Goal: Information Seeking & Learning: Check status

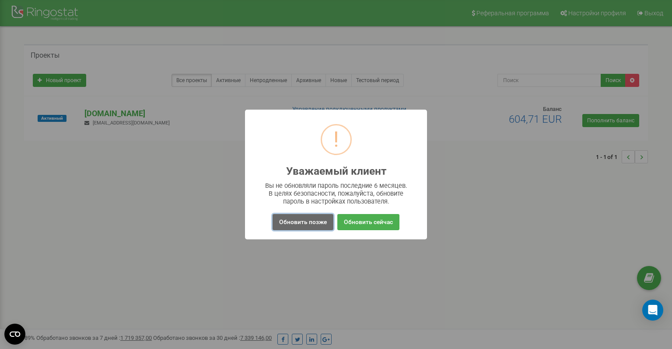
click at [319, 226] on button "Обновить позже" at bounding box center [302, 222] width 61 height 16
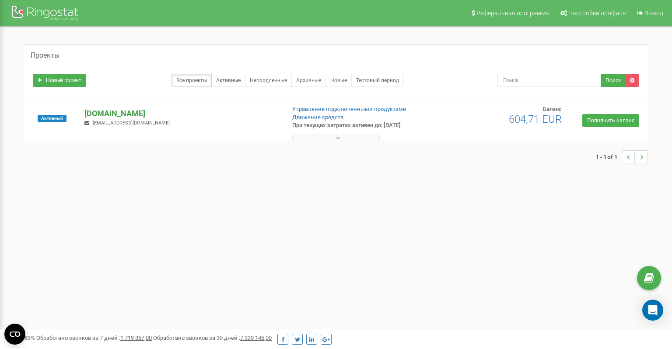
click at [114, 112] on p "[DOMAIN_NAME]" at bounding box center [180, 113] width 193 height 11
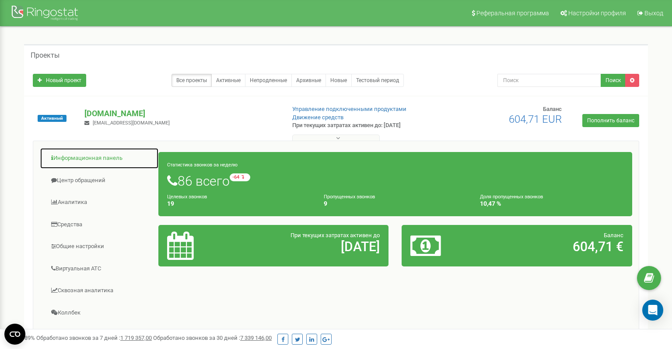
click at [96, 160] on link "Информационная панель" at bounding box center [99, 158] width 119 height 21
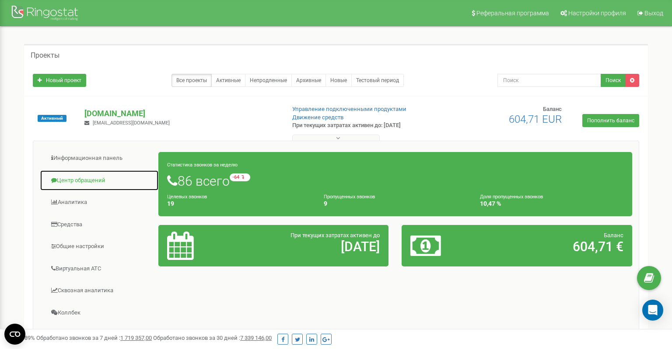
click at [87, 183] on link "Центр обращений" at bounding box center [99, 180] width 119 height 21
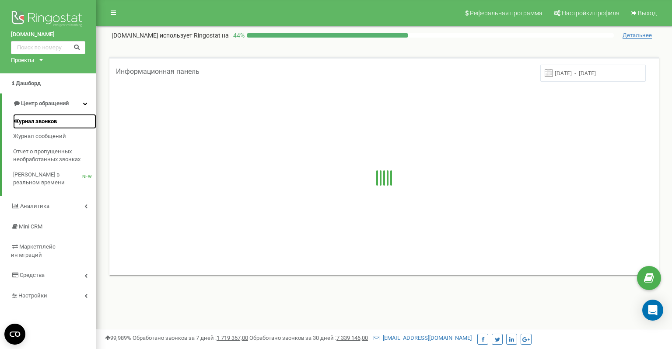
click at [45, 121] on span "Журнал звонков" at bounding box center [35, 122] width 44 height 8
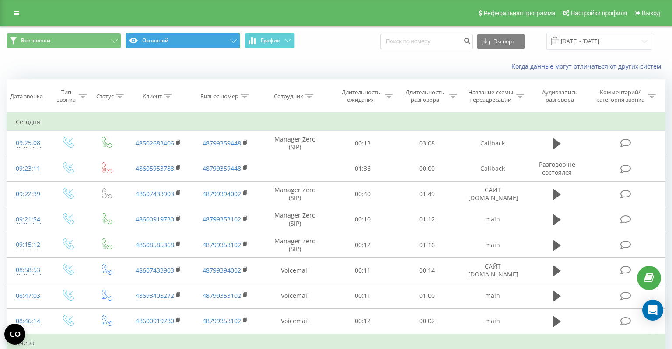
click at [207, 38] on button "Основной" at bounding box center [182, 41] width 115 height 16
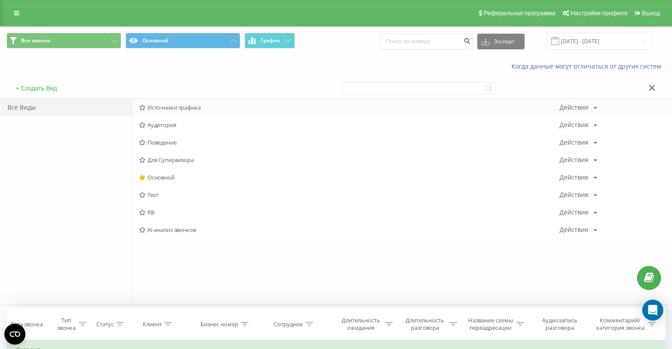
click at [167, 109] on span "Источники трафика" at bounding box center [349, 107] width 420 height 6
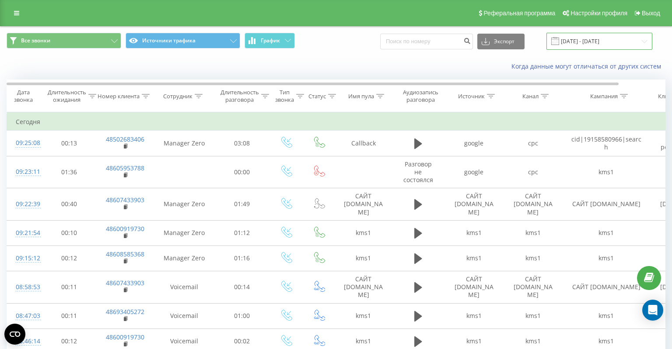
click at [595, 45] on input "19.07.2025 - 19.08.2025" at bounding box center [599, 41] width 106 height 17
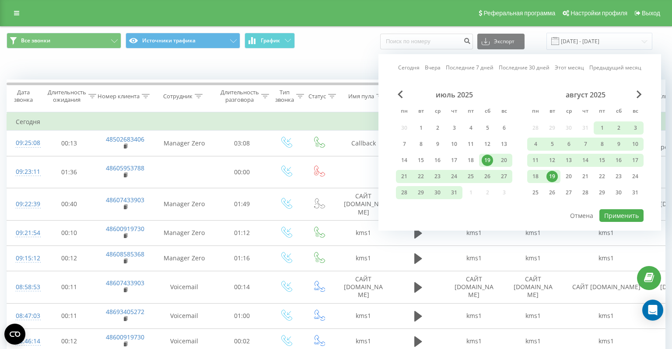
click at [435, 68] on link "Вчера" at bounding box center [433, 67] width 16 height 8
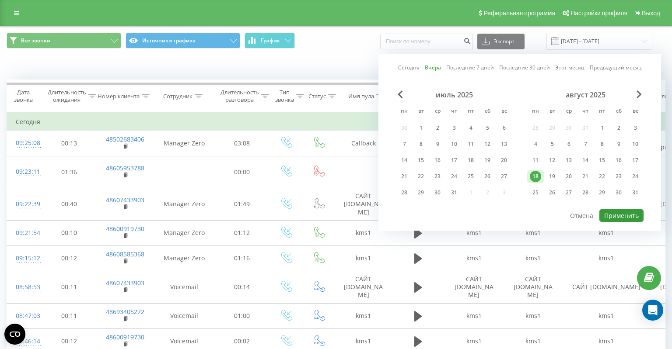
click at [613, 212] on button "Применить" at bounding box center [621, 215] width 44 height 13
type input "18.08.2025 - 18.08.2025"
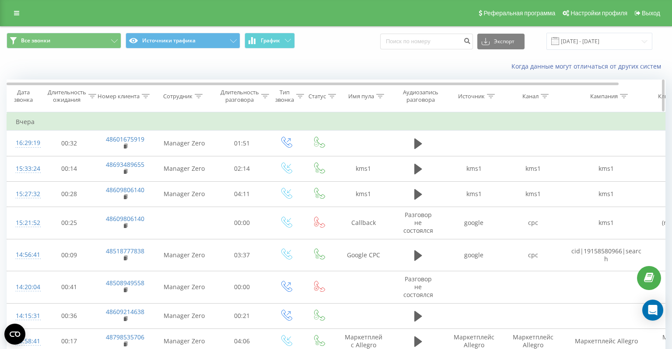
click at [492, 97] on icon at bounding box center [491, 96] width 8 height 4
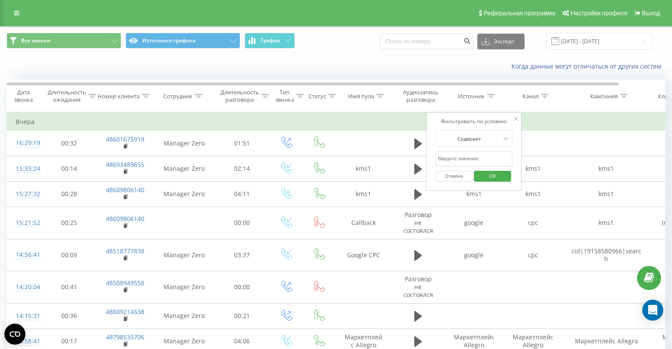
click at [457, 158] on input "text" at bounding box center [473, 158] width 77 height 15
type input "google"
click at [491, 178] on span "OK" at bounding box center [492, 176] width 24 height 14
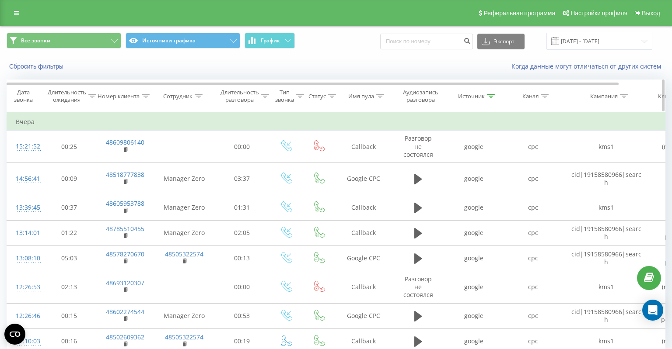
drag, startPoint x: 490, startPoint y: 95, endPoint x: 489, endPoint y: 100, distance: 4.9
click at [491, 95] on icon at bounding box center [491, 96] width 8 height 4
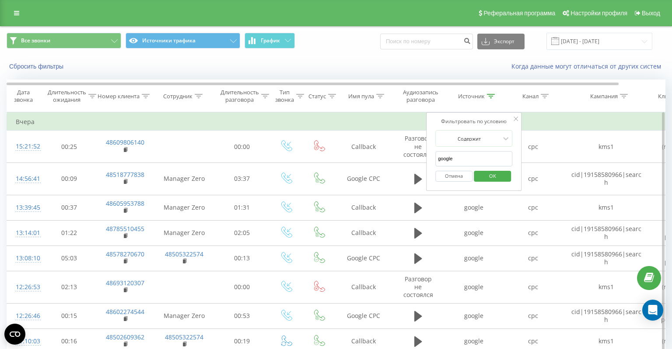
drag, startPoint x: 469, startPoint y: 160, endPoint x: 418, endPoint y: 157, distance: 51.3
click at [435, 157] on input "google" at bounding box center [473, 158] width 77 height 15
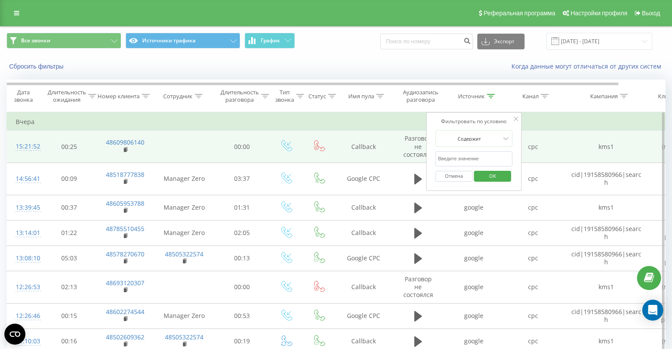
type input "л"
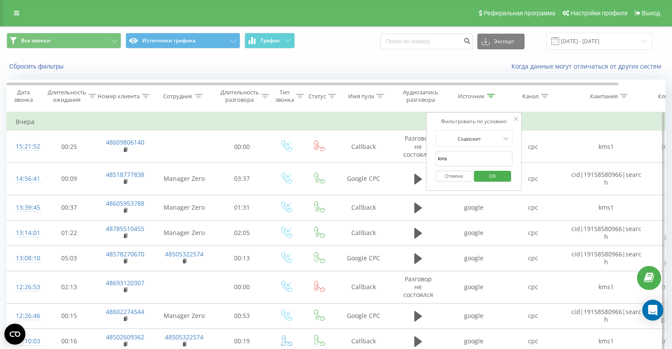
type input "kms"
click at [497, 176] on span "OK" at bounding box center [492, 176] width 24 height 14
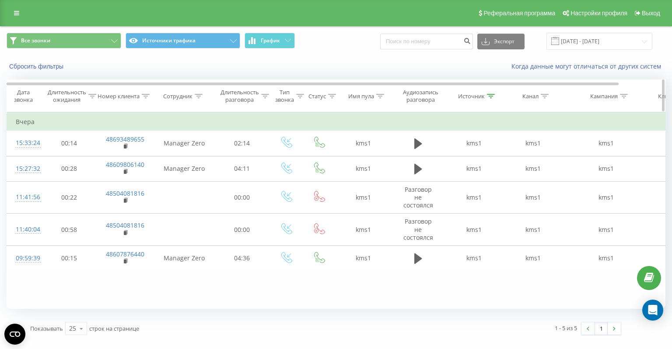
click at [490, 96] on icon at bounding box center [491, 96] width 8 height 4
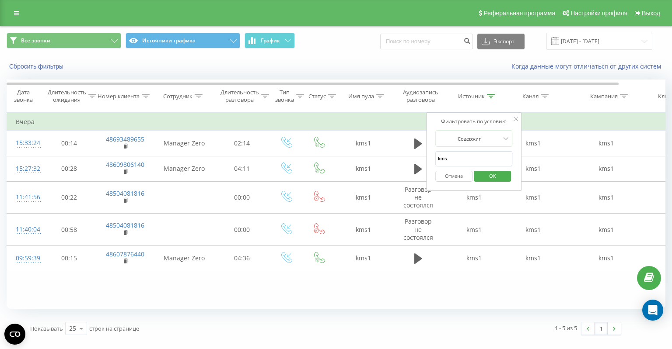
click at [456, 175] on button "Отмена" at bounding box center [453, 176] width 37 height 11
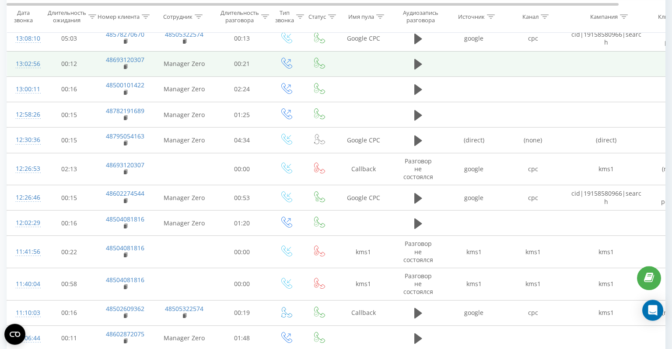
scroll to position [495, 0]
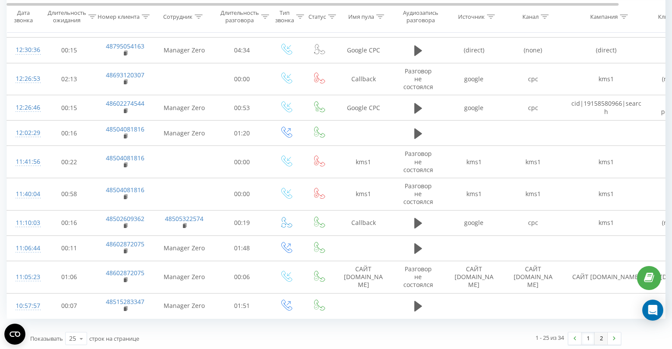
click at [603, 337] on link "2" at bounding box center [600, 339] width 13 height 12
